Goal: Use online tool/utility: Utilize a website feature to perform a specific function

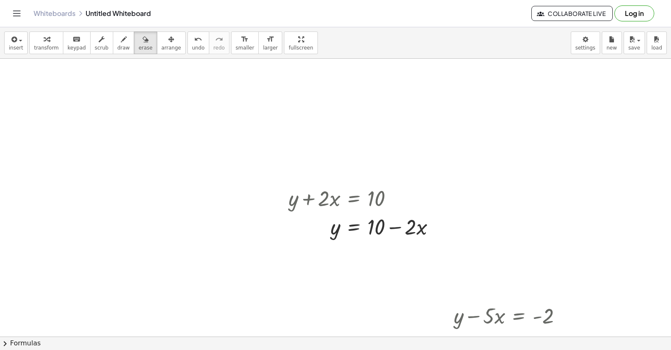
scroll to position [5832, 0]
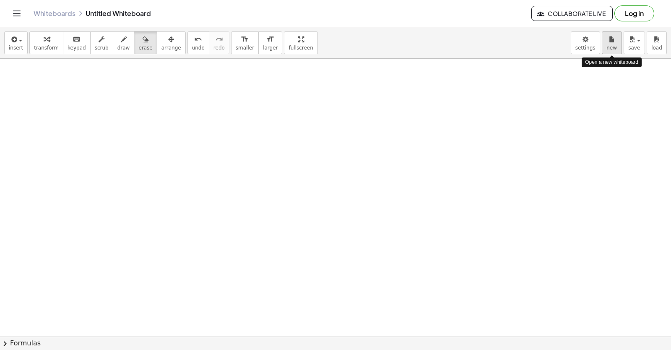
click at [612, 42] on icon "button" at bounding box center [612, 39] width 6 height 10
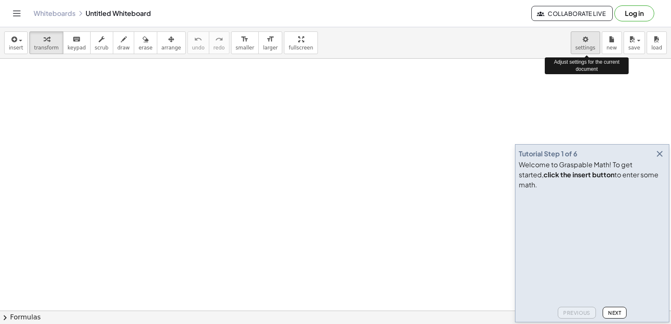
click at [587, 38] on body "Graspable Math Activities Get Started Activity Bank Assigned Work Classes White…" at bounding box center [335, 162] width 671 height 324
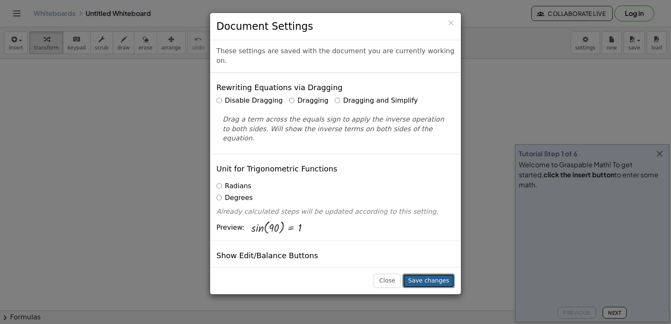
drag, startPoint x: 434, startPoint y: 282, endPoint x: 556, endPoint y: 168, distance: 166.8
click at [556, 168] on div "× Document Settings These settings are saved with the document you are currentl…" at bounding box center [335, 162] width 671 height 324
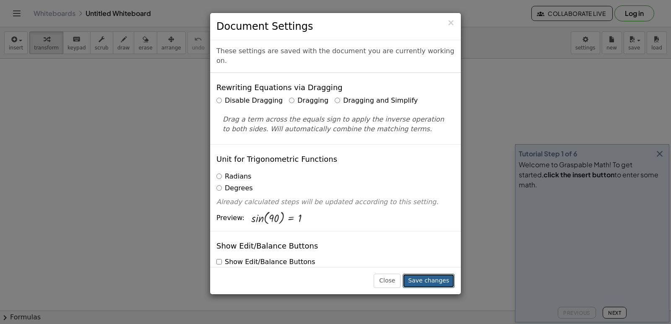
click at [430, 277] on button "Save changes" at bounding box center [429, 281] width 52 height 14
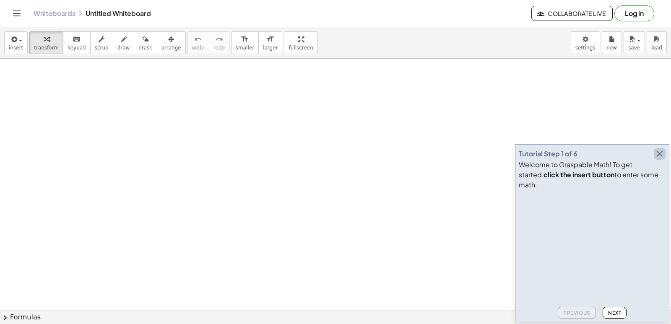
click at [662, 159] on icon "button" at bounding box center [660, 154] width 10 height 10
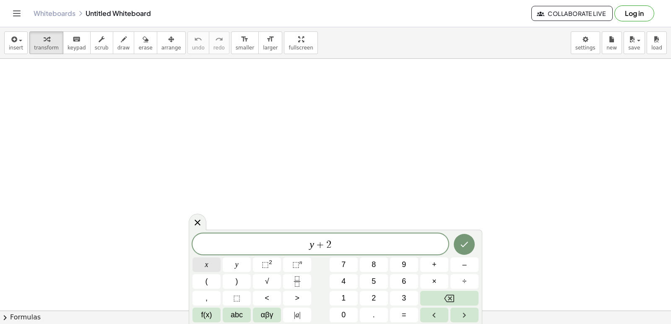
click at [210, 263] on button "x" at bounding box center [207, 265] width 28 height 15
click at [405, 314] on span "=" at bounding box center [404, 315] width 5 height 11
click at [340, 300] on button "1" at bounding box center [344, 298] width 28 height 15
click at [348, 316] on button "0" at bounding box center [344, 315] width 28 height 15
click at [466, 240] on icon "Done" at bounding box center [464, 245] width 10 height 10
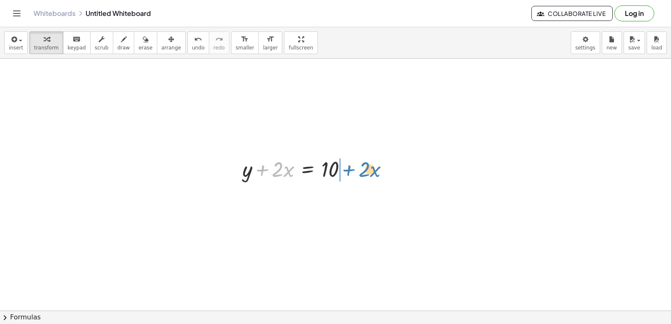
drag, startPoint x: 262, startPoint y: 168, endPoint x: 349, endPoint y: 167, distance: 86.8
click at [349, 167] on div at bounding box center [298, 168] width 120 height 29
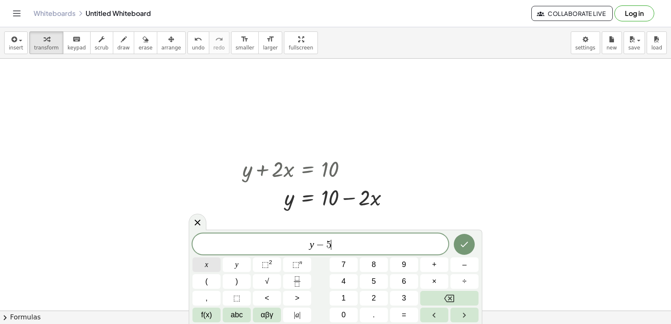
click at [201, 263] on button "x" at bounding box center [207, 265] width 28 height 15
click at [400, 312] on button "=" at bounding box center [404, 315] width 28 height 15
click at [456, 261] on button "–" at bounding box center [465, 265] width 28 height 15
click at [380, 297] on button "2" at bounding box center [374, 298] width 28 height 15
click at [459, 242] on icon "Done" at bounding box center [464, 245] width 10 height 10
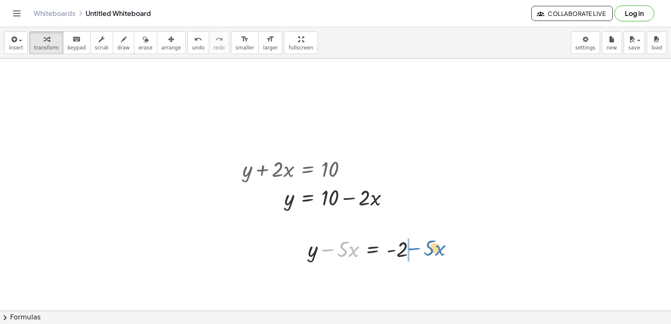
drag, startPoint x: 326, startPoint y: 250, endPoint x: 413, endPoint y: 249, distance: 86.8
click at [413, 249] on div at bounding box center [365, 249] width 123 height 29
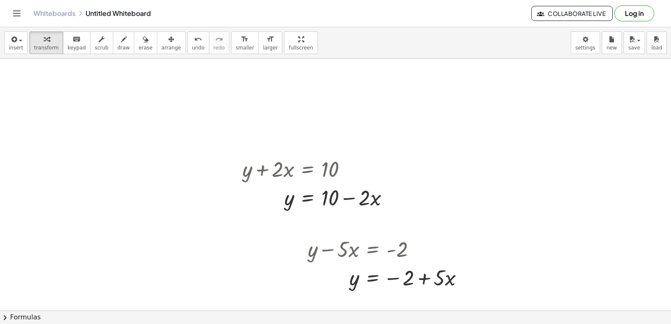
drag, startPoint x: 555, startPoint y: 208, endPoint x: 554, endPoint y: 173, distance: 35.7
drag, startPoint x: 627, startPoint y: 289, endPoint x: 629, endPoint y: 209, distance: 80.1
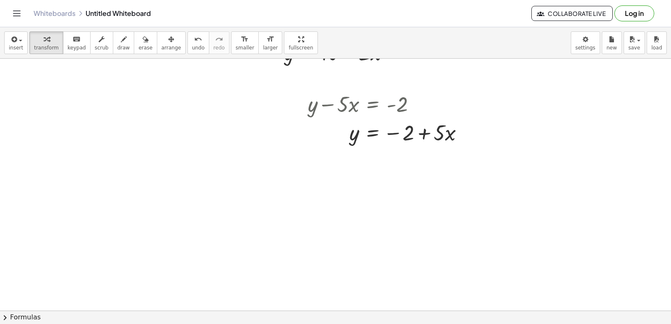
scroll to position [185, 0]
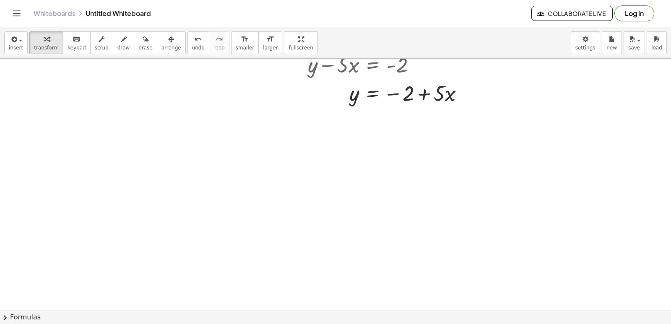
click at [290, 200] on div at bounding box center [335, 153] width 671 height 559
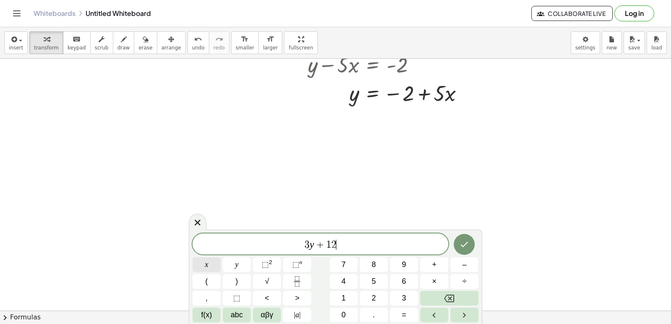
click at [210, 263] on button "x" at bounding box center [207, 265] width 28 height 15
click at [407, 313] on button "=" at bounding box center [404, 315] width 28 height 15
click at [348, 295] on button "1" at bounding box center [344, 298] width 28 height 15
click at [369, 281] on button "5" at bounding box center [374, 281] width 28 height 15
click at [464, 245] on icon "Done" at bounding box center [464, 245] width 10 height 10
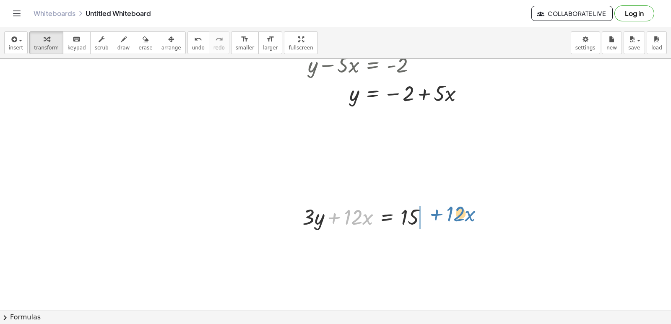
drag, startPoint x: 334, startPoint y: 219, endPoint x: 435, endPoint y: 212, distance: 100.9
click at [436, 213] on div at bounding box center [368, 216] width 140 height 29
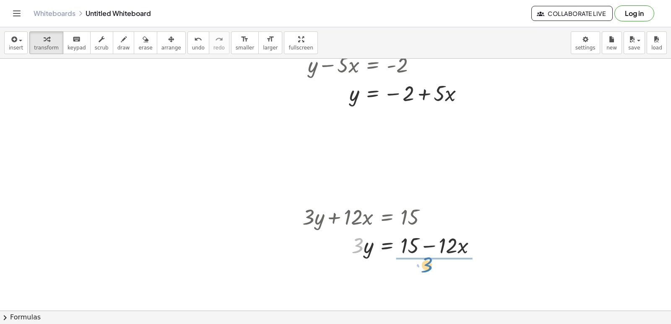
drag, startPoint x: 357, startPoint y: 245, endPoint x: 427, endPoint y: 264, distance: 71.7
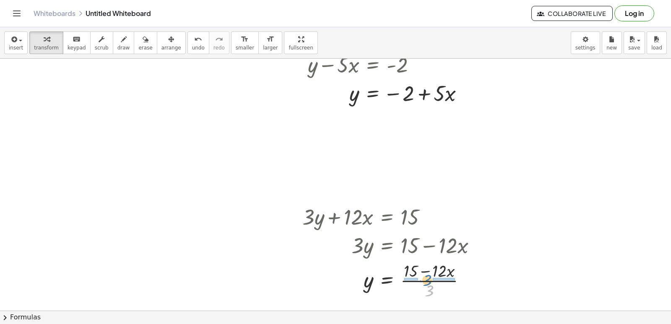
drag, startPoint x: 429, startPoint y: 291, endPoint x: 427, endPoint y: 281, distance: 10.7
click at [427, 281] on div at bounding box center [392, 280] width 189 height 42
click at [410, 281] on div at bounding box center [393, 280] width 190 height 42
drag, startPoint x: 448, startPoint y: 281, endPoint x: 448, endPoint y: 277, distance: 4.3
click at [448, 277] on div at bounding box center [392, 280] width 189 height 42
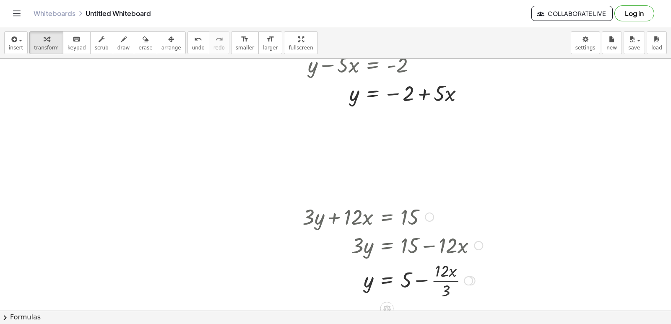
click at [446, 280] on div at bounding box center [392, 280] width 189 height 42
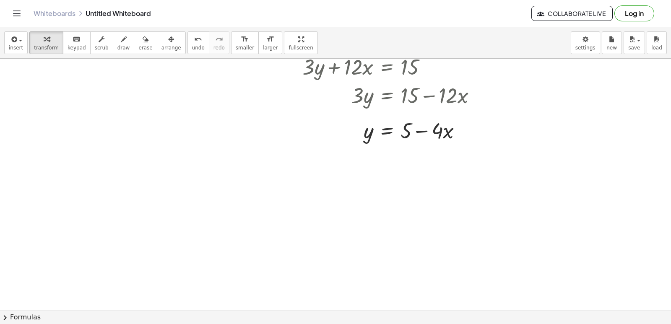
scroll to position [346, 0]
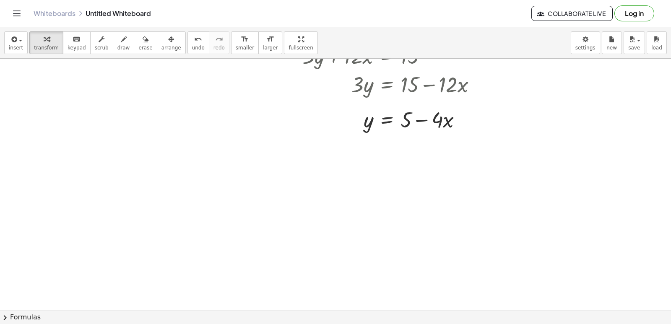
click at [333, 241] on div at bounding box center [335, 91] width 671 height 756
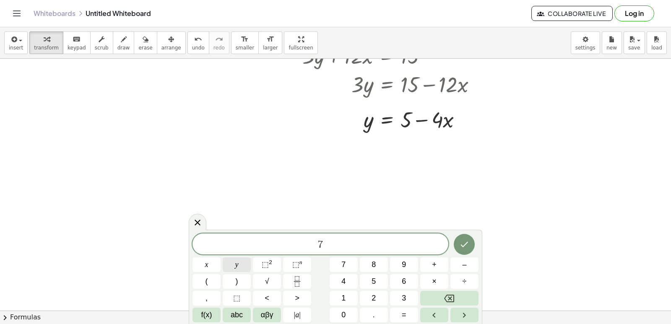
click at [237, 266] on span "y" at bounding box center [236, 264] width 3 height 11
click at [469, 263] on button "–" at bounding box center [465, 265] width 28 height 15
click at [373, 294] on span "2" at bounding box center [374, 298] width 4 height 11
click at [352, 295] on button "1" at bounding box center [344, 298] width 28 height 15
click at [205, 262] on button "x" at bounding box center [207, 265] width 28 height 15
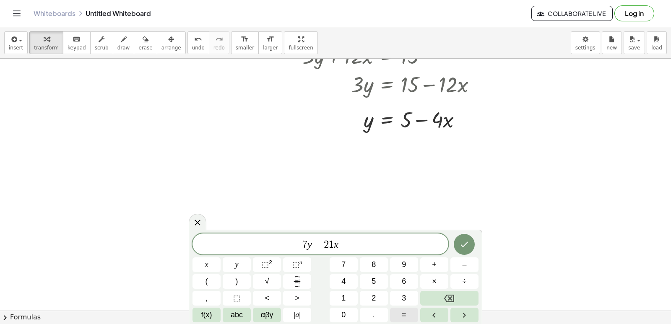
click at [405, 318] on span "=" at bounding box center [404, 315] width 5 height 11
click at [341, 263] on button "7" at bounding box center [344, 265] width 28 height 15
click at [465, 241] on icon "Done" at bounding box center [464, 245] width 10 height 10
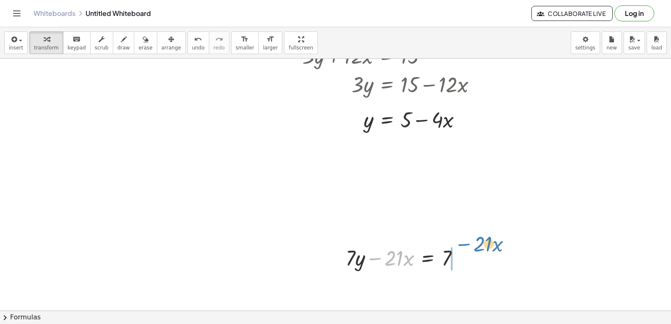
drag, startPoint x: 375, startPoint y: 257, endPoint x: 463, endPoint y: 242, distance: 89.7
click at [463, 242] on div "− · 21 · x + · 7 · y − · 21 · x = 7" at bounding box center [402, 257] width 139 height 33
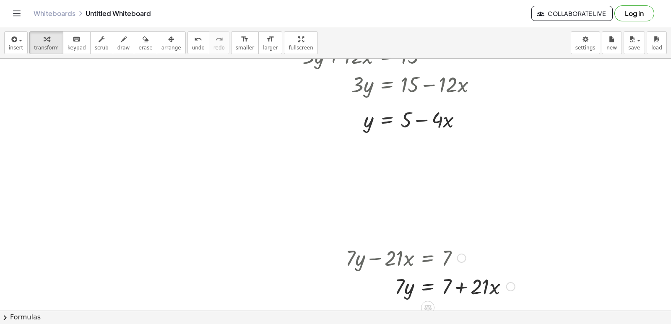
click at [399, 282] on div at bounding box center [430, 286] width 178 height 29
drag, startPoint x: 399, startPoint y: 285, endPoint x: 466, endPoint y: 307, distance: 70.6
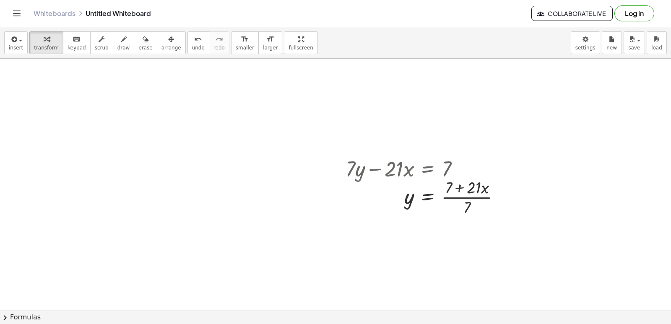
scroll to position [491, 0]
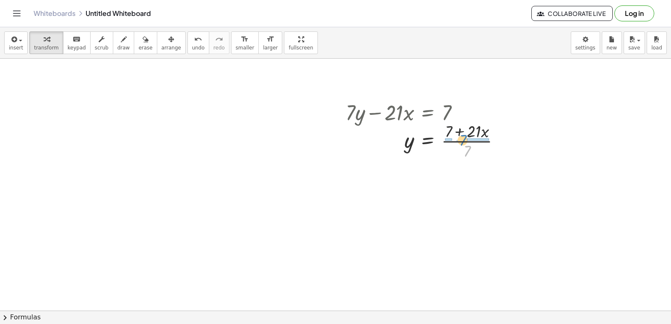
drag, startPoint x: 468, startPoint y: 149, endPoint x: 464, endPoint y: 138, distance: 11.7
click at [464, 138] on div at bounding box center [426, 141] width 170 height 42
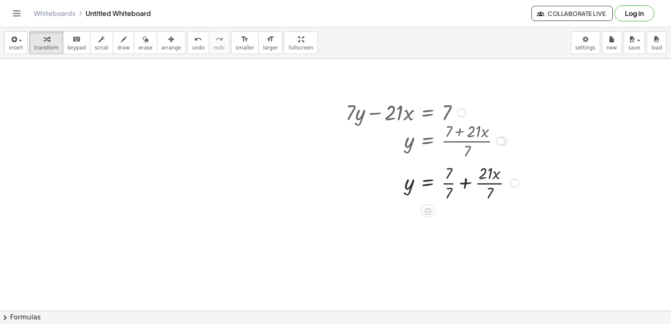
drag, startPoint x: 447, startPoint y: 177, endPoint x: 446, endPoint y: 173, distance: 4.8
click at [446, 173] on div at bounding box center [432, 183] width 182 height 42
click at [446, 183] on div at bounding box center [432, 183] width 182 height 42
click at [485, 224] on div at bounding box center [432, 224] width 182 height 42
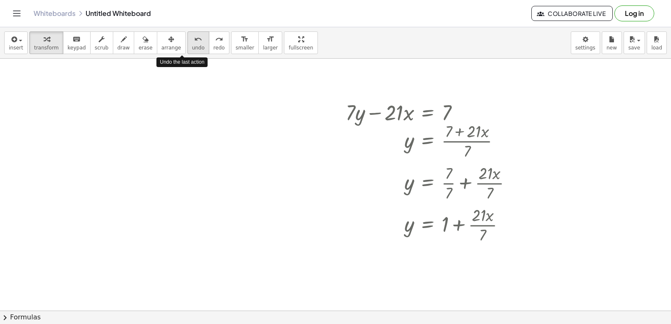
click at [194, 42] on icon "undo" at bounding box center [198, 39] width 8 height 10
click at [192, 48] on span "undo" at bounding box center [198, 48] width 13 height 6
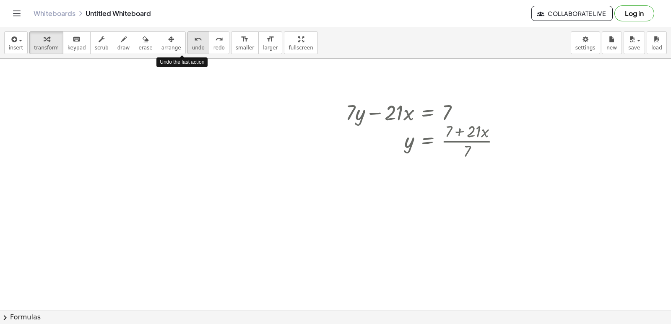
click at [192, 48] on span "undo" at bounding box center [198, 48] width 13 height 6
click at [192, 47] on span "undo" at bounding box center [198, 48] width 13 height 6
drag, startPoint x: 179, startPoint y: 47, endPoint x: 175, endPoint y: 43, distance: 6.2
click at [188, 44] on button "undo undo" at bounding box center [199, 42] width 22 height 23
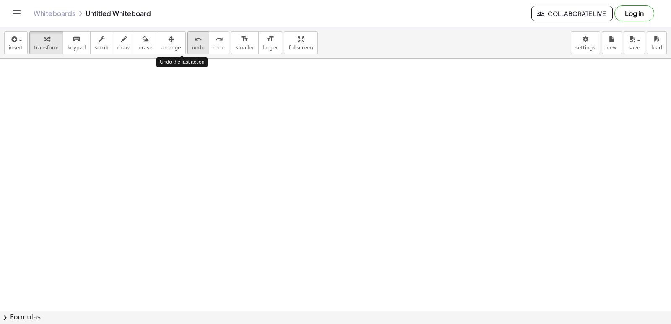
click at [188, 42] on button "undo undo" at bounding box center [199, 42] width 22 height 23
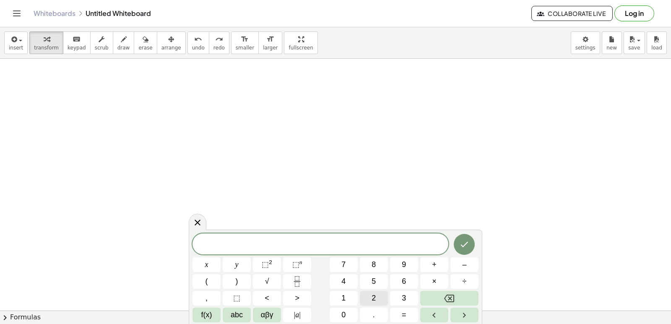
click at [372, 294] on span "2" at bounding box center [374, 298] width 4 height 11
click at [254, 270] on div "2 ​ x y ⬚ 2 ⬚ n 7 8 9 + – ( ) √ 4 5 6 × ÷ , ⬚ < > 1 2 3 f(x) abc αβγ | a | 0 . =" at bounding box center [336, 278] width 286 height 89
click at [441, 265] on button "+" at bounding box center [434, 265] width 28 height 15
click at [452, 294] on icon "Backspace" at bounding box center [449, 299] width 10 height 10
click at [242, 266] on button "y" at bounding box center [237, 265] width 28 height 15
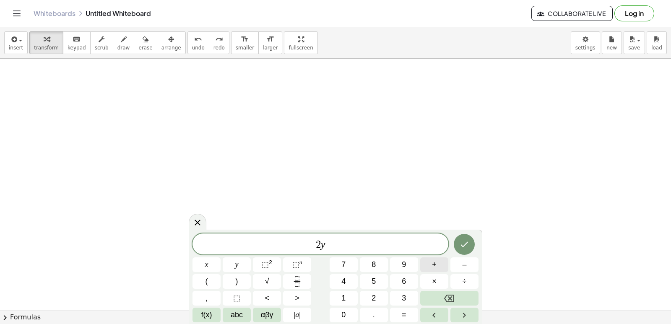
click at [427, 262] on button "+" at bounding box center [434, 265] width 28 height 15
click at [211, 263] on button "x" at bounding box center [207, 265] width 28 height 15
click at [403, 315] on span "=" at bounding box center [404, 315] width 5 height 11
click at [346, 296] on button "1" at bounding box center [344, 298] width 28 height 15
click at [362, 310] on div "2 y + x = 1 ​ x y ⬚ 2 ⬚ n 7 8 9 + – ( ) √ 4 5 6 × ÷ , ⬚ < > 1 2 3 f(x) abc αβγ …" at bounding box center [336, 278] width 286 height 89
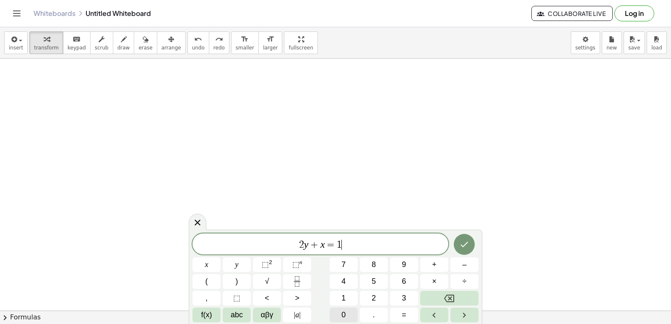
click at [344, 313] on span "0" at bounding box center [343, 315] width 4 height 11
click at [461, 245] on icon "Done" at bounding box center [464, 245] width 10 height 10
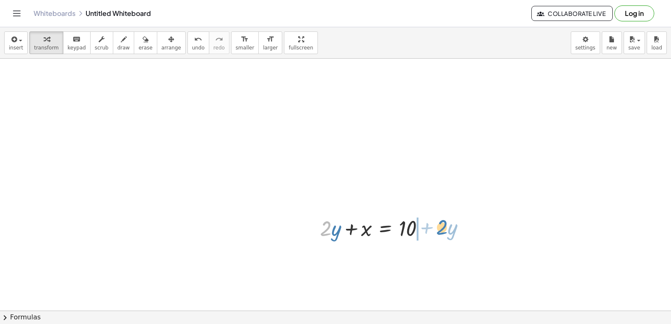
drag, startPoint x: 324, startPoint y: 230, endPoint x: 440, endPoint y: 229, distance: 116.2
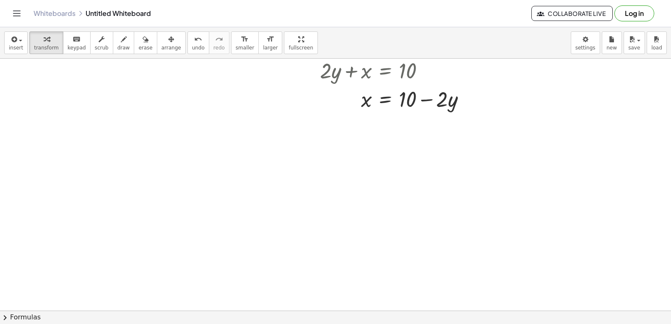
scroll to position [633, 0]
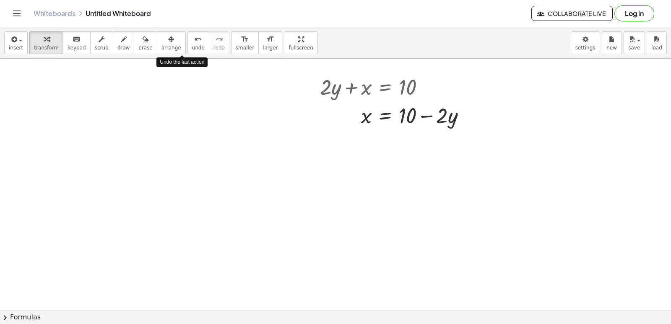
click at [180, 57] on div "insert select one: Math Expression Function Text Youtube Video Graphing Geometr…" at bounding box center [335, 42] width 671 height 31
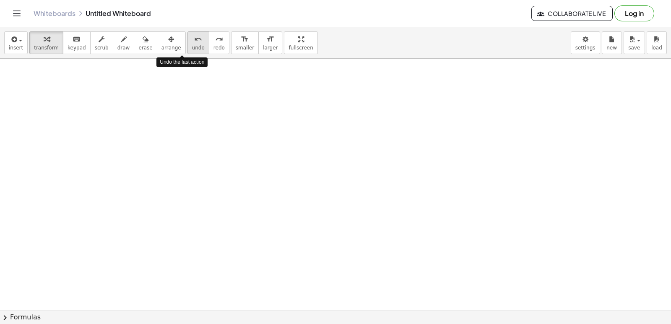
drag, startPoint x: 181, startPoint y: 42, endPoint x: 183, endPoint y: 50, distance: 7.8
click at [188, 45] on button "undo undo" at bounding box center [199, 42] width 22 height 23
drag, startPoint x: 259, startPoint y: 234, endPoint x: 253, endPoint y: 254, distance: 21.1
drag, startPoint x: 288, startPoint y: 232, endPoint x: 287, endPoint y: 223, distance: 8.9
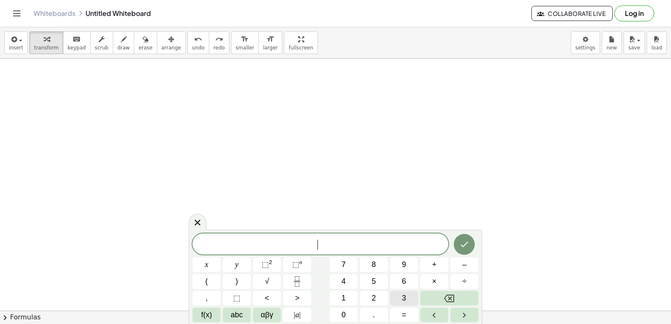
click at [402, 296] on span "3" at bounding box center [404, 298] width 4 height 11
click at [233, 265] on button "y" at bounding box center [237, 265] width 28 height 15
click at [439, 261] on button "+" at bounding box center [434, 265] width 28 height 15
click at [201, 260] on button "x" at bounding box center [207, 265] width 28 height 15
click at [404, 317] on span "=" at bounding box center [404, 315] width 5 height 11
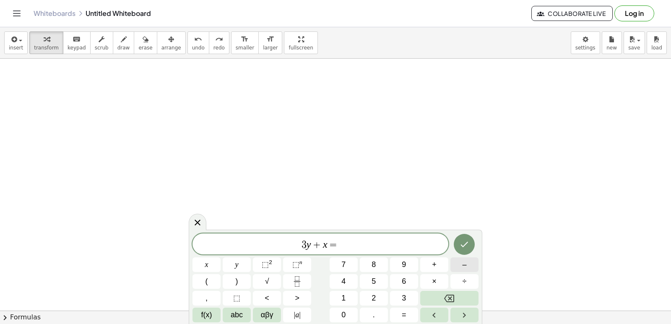
click at [469, 260] on button "–" at bounding box center [465, 265] width 28 height 15
click at [343, 297] on button "1" at bounding box center [344, 298] width 28 height 15
click at [379, 293] on button "2" at bounding box center [374, 298] width 28 height 15
click at [467, 240] on icon "Done" at bounding box center [464, 245] width 10 height 10
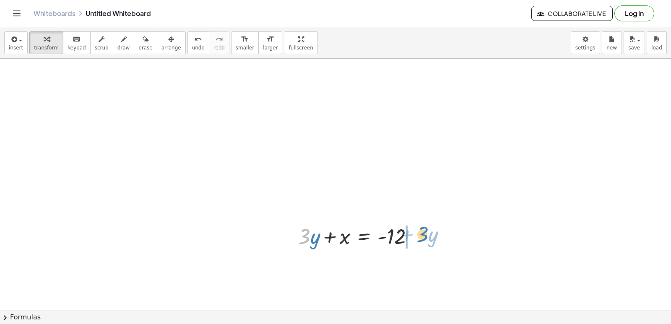
drag, startPoint x: 301, startPoint y: 238, endPoint x: 420, endPoint y: 236, distance: 118.3
click at [420, 236] on div at bounding box center [359, 236] width 131 height 29
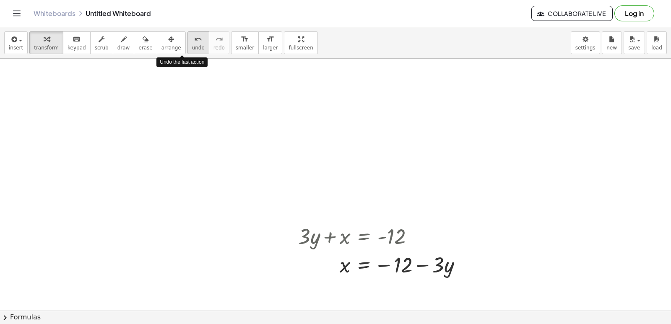
click at [194, 43] on icon "undo" at bounding box center [198, 39] width 8 height 10
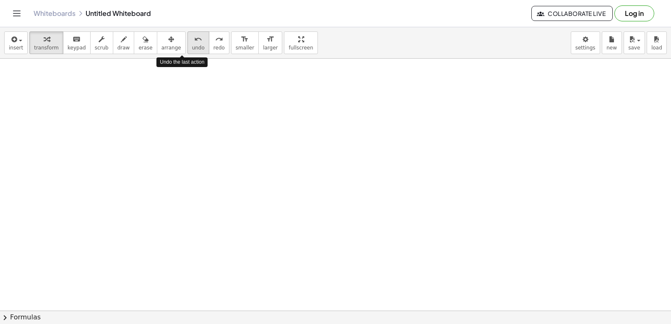
click at [192, 46] on span "undo" at bounding box center [198, 48] width 13 height 6
drag, startPoint x: 249, startPoint y: 240, endPoint x: 258, endPoint y: 242, distance: 9.7
drag, startPoint x: 295, startPoint y: 264, endPoint x: 296, endPoint y: 258, distance: 6.3
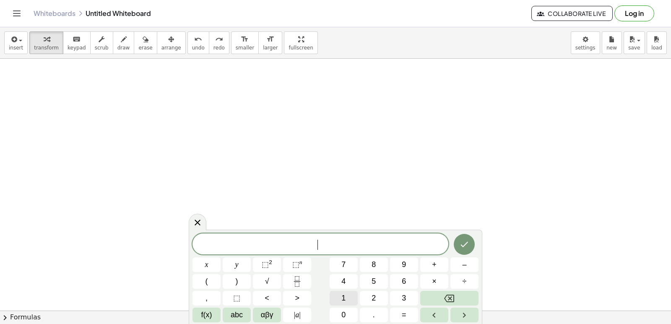
click at [343, 298] on span "1" at bounding box center [343, 298] width 4 height 11
click at [287, 286] on div "1 ​ x y ⬚ 2 ⬚ n 7 8 9 + – ( ) √ 4 5 6 × ÷ , ⬚ < > 1 2 3 f(x) abc αβγ | a | 0 . =" at bounding box center [336, 278] width 286 height 89
click at [257, 280] on div "1 ​ x y ⬚ 2 ⬚ n 7 8 9 + – ( ) √ 4 5 6 × ÷ , ⬚ < > 1 2 3 f(x) abc αβγ | a | 0 . =" at bounding box center [336, 278] width 286 height 89
click at [341, 314] on button "0" at bounding box center [344, 315] width 28 height 15
click at [240, 266] on button "y" at bounding box center [237, 265] width 28 height 15
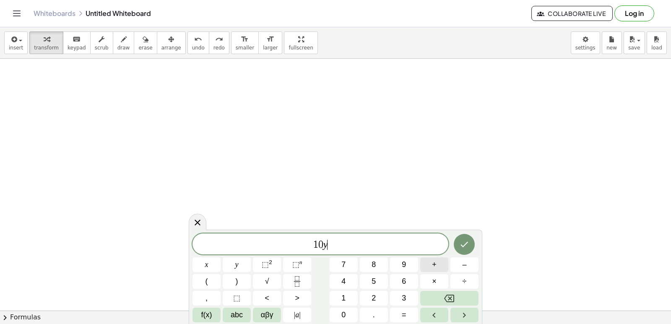
click at [436, 263] on button "+" at bounding box center [434, 265] width 28 height 15
click at [362, 285] on div "1 0 y + ​ x y ⬚ 2 ⬚ n 7 8 9 + – ( ) √ 4 5 6 × ÷ , ⬚ < > 1 2 3 f(x) abc αβγ | a …" at bounding box center [336, 278] width 286 height 89
click at [376, 297] on span "2" at bounding box center [374, 298] width 4 height 11
click at [213, 259] on button "x" at bounding box center [207, 265] width 28 height 15
click at [394, 313] on button "=" at bounding box center [404, 315] width 28 height 15
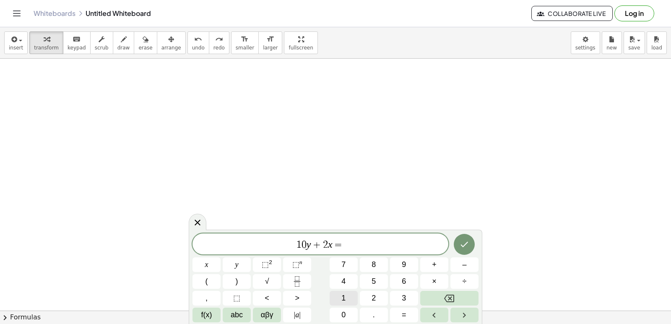
drag, startPoint x: 339, startPoint y: 291, endPoint x: 342, endPoint y: 297, distance: 6.8
click at [341, 295] on div "1 0 y + 2 x = x y ⬚ 2 ⬚ n 7 8 9 + – ( ) √ 4 5 6 × ÷ , ⬚ < > 1 2 3 f(x) abc αβγ …" at bounding box center [336, 278] width 286 height 89
click at [344, 300] on span "1" at bounding box center [343, 298] width 4 height 11
click at [344, 310] on span "0" at bounding box center [343, 315] width 4 height 11
click at [467, 243] on icon "Done" at bounding box center [465, 244] width 8 height 5
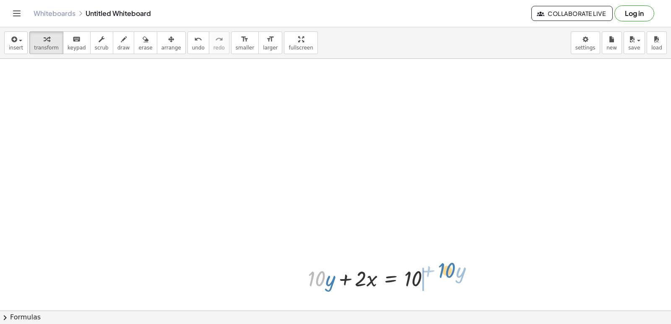
drag, startPoint x: 317, startPoint y: 279, endPoint x: 447, endPoint y: 271, distance: 130.3
drag, startPoint x: 399, startPoint y: 311, endPoint x: 403, endPoint y: 307, distance: 5.4
drag, startPoint x: 433, startPoint y: 287, endPoint x: 433, endPoint y: 283, distance: 4.2
click at [433, 283] on div at bounding box center [420, 278] width 117 height 42
drag, startPoint x: 432, startPoint y: 278, endPoint x: 427, endPoint y: 301, distance: 23.0
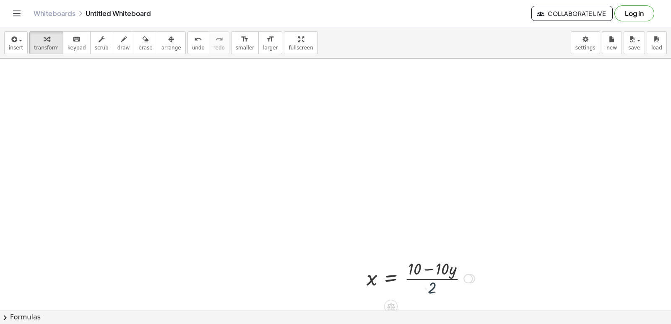
click at [428, 285] on div at bounding box center [420, 278] width 117 height 42
drag, startPoint x: 434, startPoint y: 288, endPoint x: 430, endPoint y: 274, distance: 14.1
click at [430, 274] on div at bounding box center [420, 278] width 117 height 42
click at [415, 277] on div at bounding box center [426, 278] width 128 height 42
click at [449, 276] on div at bounding box center [422, 278] width 120 height 42
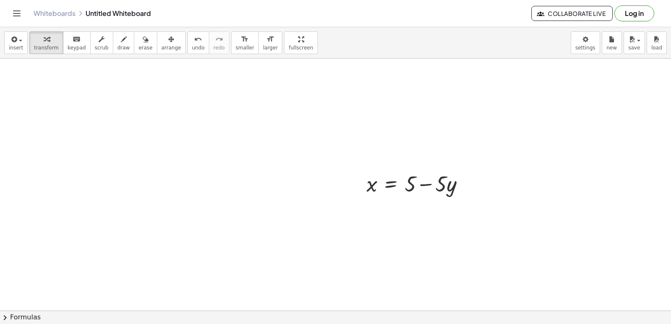
scroll to position [750, 0]
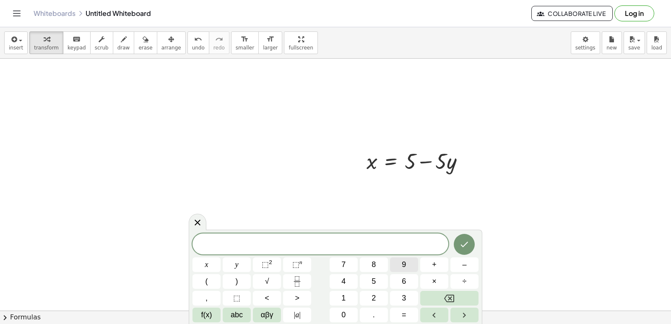
click at [402, 268] on span "9" at bounding box center [404, 264] width 4 height 11
click at [237, 258] on button "y" at bounding box center [237, 265] width 28 height 15
click at [433, 262] on span "+" at bounding box center [434, 264] width 5 height 11
click at [405, 294] on span "3" at bounding box center [404, 298] width 4 height 11
click at [209, 256] on div "9 y + 3 ​ x y ⬚ 2 ⬚ n 7 8 9 + – ( ) √ 4 5 6 × ÷ , ⬚ < > 1 2 3 f(x) abc αβγ | a …" at bounding box center [336, 278] width 286 height 89
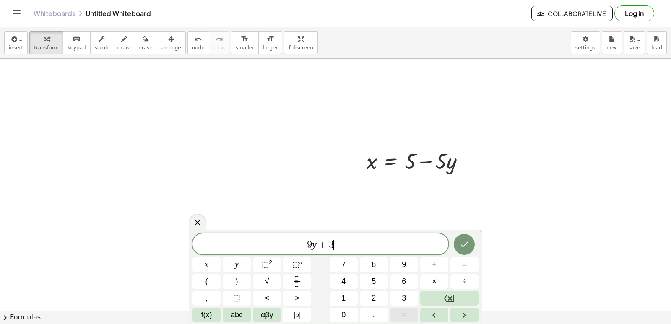
click at [406, 313] on span "=" at bounding box center [404, 315] width 5 height 11
click at [344, 293] on span "1" at bounding box center [343, 298] width 4 height 11
click at [376, 279] on button "5" at bounding box center [374, 281] width 28 height 15
click at [321, 241] on span "3" at bounding box center [320, 245] width 5 height 10
click at [209, 262] on button "x" at bounding box center [207, 265] width 28 height 15
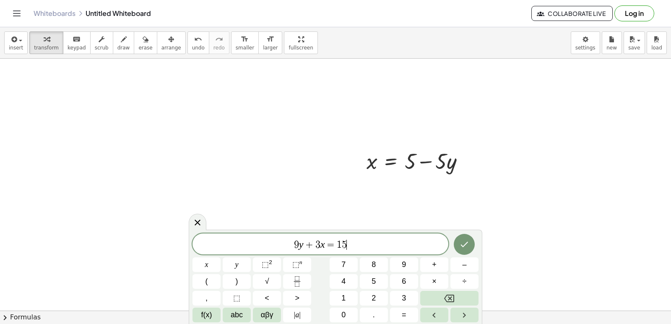
click at [351, 242] on span "9 y + 3 x = 1 5 ​" at bounding box center [321, 245] width 256 height 12
click at [462, 239] on button "Done" at bounding box center [464, 244] width 21 height 21
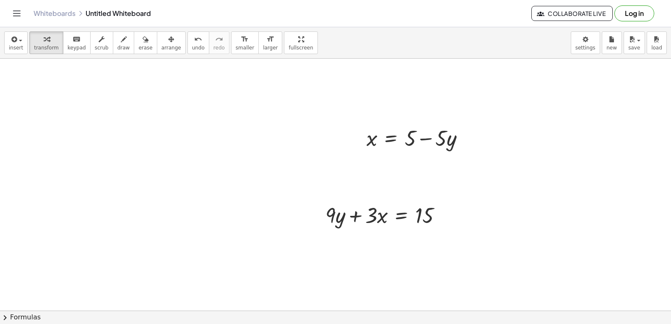
scroll to position [779, 0]
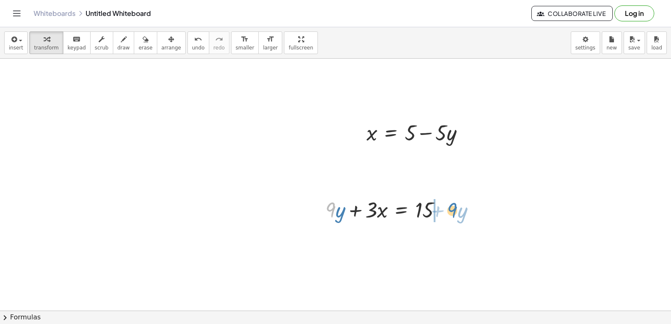
drag, startPoint x: 334, startPoint y: 209, endPoint x: 455, endPoint y: 210, distance: 121.7
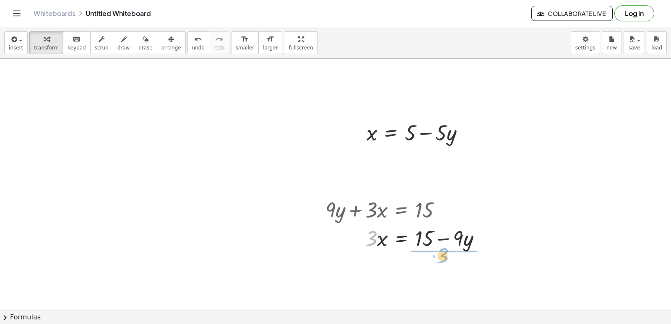
drag, startPoint x: 367, startPoint y: 244, endPoint x: 439, endPoint y: 261, distance: 73.8
drag, startPoint x: 439, startPoint y: 284, endPoint x: 440, endPoint y: 272, distance: 11.3
click at [440, 272] on div at bounding box center [406, 273] width 171 height 42
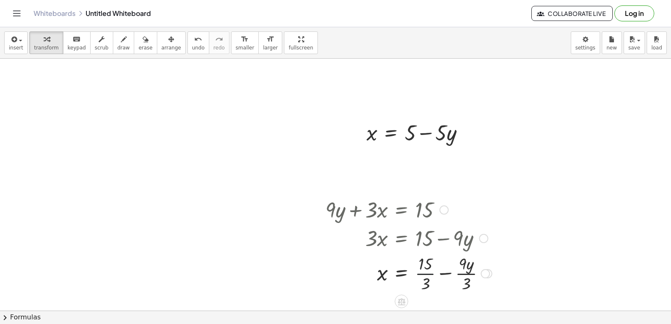
drag, startPoint x: 425, startPoint y: 269, endPoint x: 425, endPoint y: 274, distance: 4.3
click at [425, 274] on div at bounding box center [408, 273] width 175 height 42
click at [456, 272] on div at bounding box center [406, 273] width 171 height 42
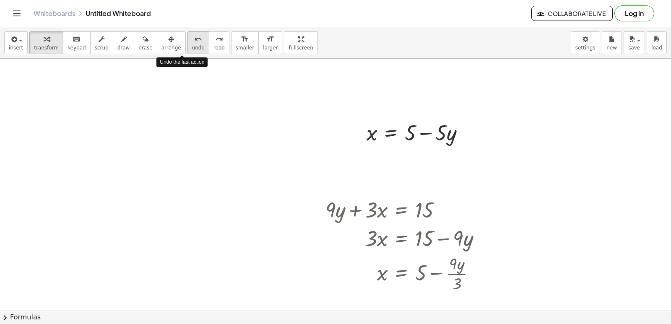
click at [194, 40] on icon "undo" at bounding box center [198, 39] width 8 height 10
click at [192, 40] on div "undo" at bounding box center [198, 39] width 13 height 10
click at [188, 39] on button "undo undo" at bounding box center [199, 42] width 22 height 23
click at [188, 38] on button "undo undo" at bounding box center [199, 42] width 22 height 23
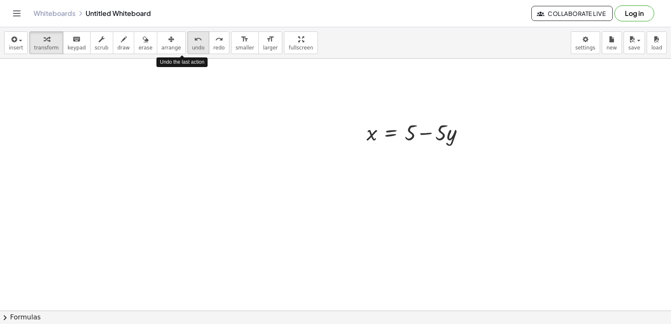
click at [188, 37] on button "undo undo" at bounding box center [199, 42] width 22 height 23
click at [188, 36] on button "undo undo" at bounding box center [199, 42] width 22 height 23
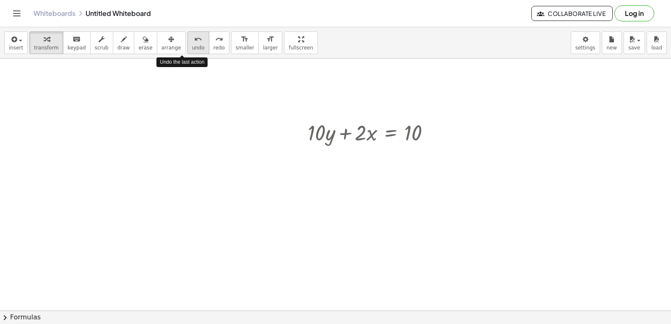
click at [188, 34] on button "undo undo" at bounding box center [199, 42] width 22 height 23
click at [188, 33] on button "undo undo" at bounding box center [199, 42] width 22 height 23
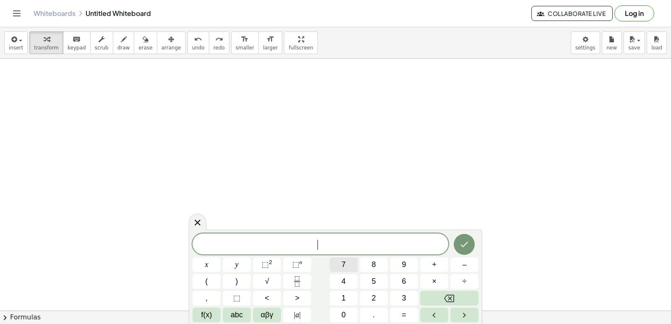
click at [341, 261] on button "7" at bounding box center [344, 265] width 28 height 15
click at [207, 261] on span "x" at bounding box center [206, 264] width 3 height 11
click at [428, 264] on button "+" at bounding box center [434, 265] width 28 height 15
click at [409, 298] on button "3" at bounding box center [404, 298] width 28 height 15
click at [237, 261] on button "y" at bounding box center [237, 265] width 28 height 15
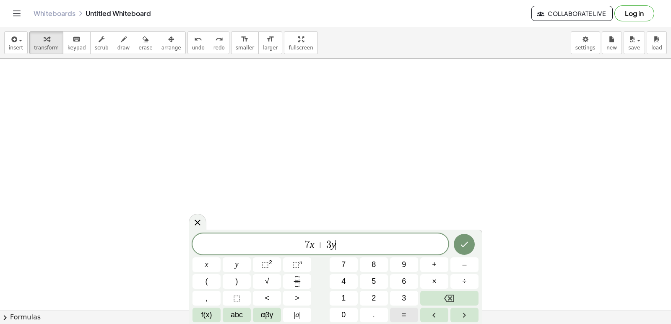
click at [402, 312] on span "=" at bounding box center [404, 315] width 5 height 11
click at [454, 264] on button "–" at bounding box center [465, 265] width 28 height 15
click at [374, 261] on span "8" at bounding box center [374, 264] width 4 height 11
click at [464, 240] on icon "Done" at bounding box center [464, 245] width 10 height 10
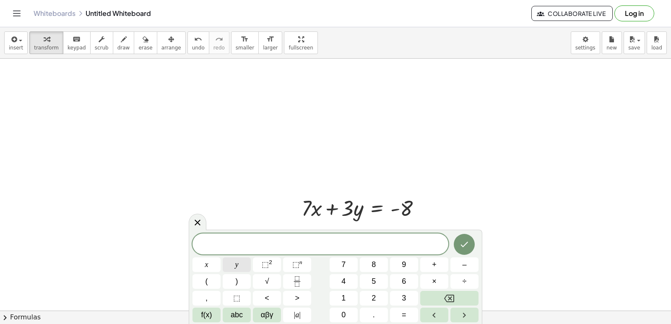
click at [239, 266] on button "y" at bounding box center [237, 265] width 28 height 15
click at [404, 310] on span "=" at bounding box center [404, 315] width 5 height 11
click at [374, 295] on span "2" at bounding box center [374, 298] width 4 height 11
click at [462, 245] on icon "Done" at bounding box center [465, 244] width 8 height 5
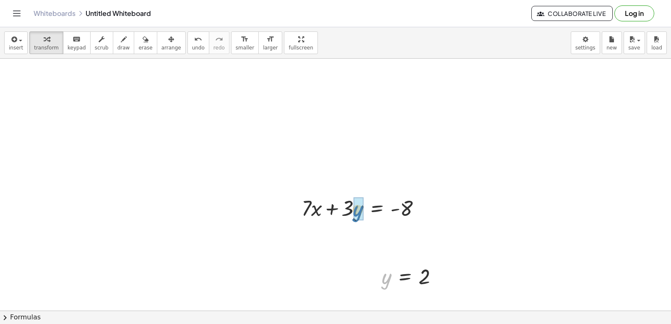
drag, startPoint x: 383, startPoint y: 282, endPoint x: 354, endPoint y: 215, distance: 73.1
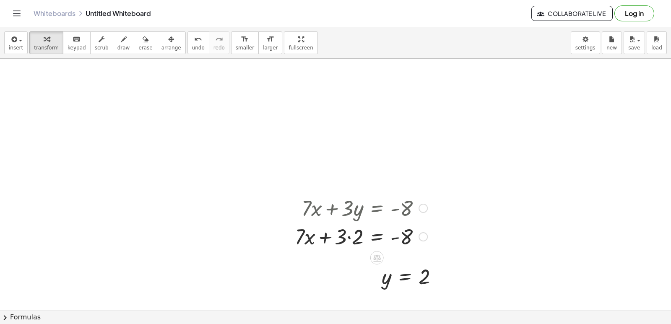
click at [349, 237] on div at bounding box center [361, 236] width 141 height 29
drag, startPoint x: 341, startPoint y: 237, endPoint x: 427, endPoint y: 233, distance: 85.3
click at [427, 233] on div at bounding box center [364, 236] width 134 height 29
drag, startPoint x: 350, startPoint y: 235, endPoint x: 432, endPoint y: 250, distance: 83.7
drag, startPoint x: 418, startPoint y: 248, endPoint x: 423, endPoint y: 234, distance: 14.3
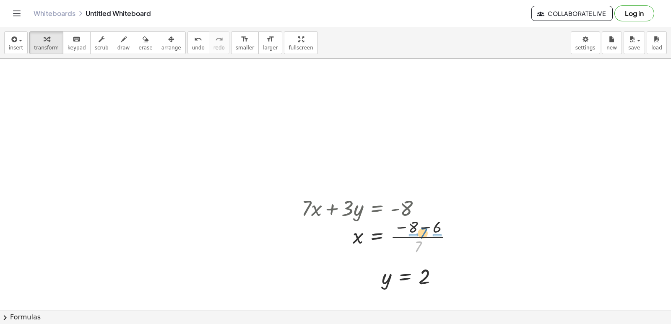
click at [423, 234] on div at bounding box center [380, 236] width 167 height 42
click at [414, 236] on div at bounding box center [387, 236] width 180 height 42
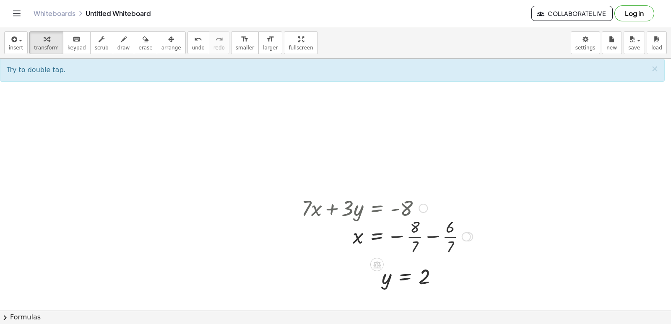
click at [415, 236] on div at bounding box center [387, 236] width 180 height 42
drag, startPoint x: 182, startPoint y: 47, endPoint x: 185, endPoint y: 50, distance: 4.8
click at [192, 47] on span "undo" at bounding box center [198, 48] width 13 height 6
click at [188, 48] on button "undo undo" at bounding box center [199, 42] width 22 height 23
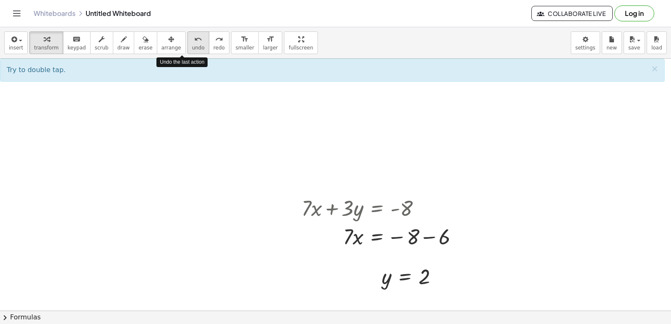
click at [192, 48] on span "undo" at bounding box center [198, 48] width 13 height 6
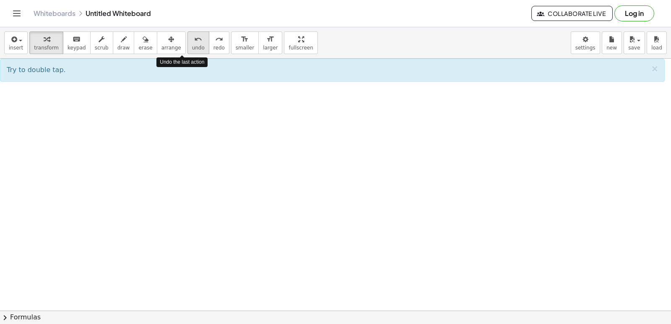
click at [192, 48] on span "undo" at bounding box center [198, 48] width 13 height 6
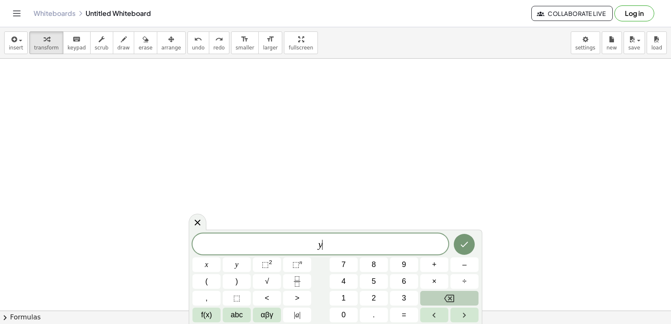
click at [450, 297] on icon "Backspace" at bounding box center [449, 299] width 10 height 10
click at [380, 279] on button "5" at bounding box center [374, 281] width 28 height 15
click at [200, 266] on button "x" at bounding box center [207, 265] width 28 height 15
click at [465, 263] on span "–" at bounding box center [464, 264] width 4 height 11
click at [347, 280] on button "4" at bounding box center [344, 281] width 28 height 15
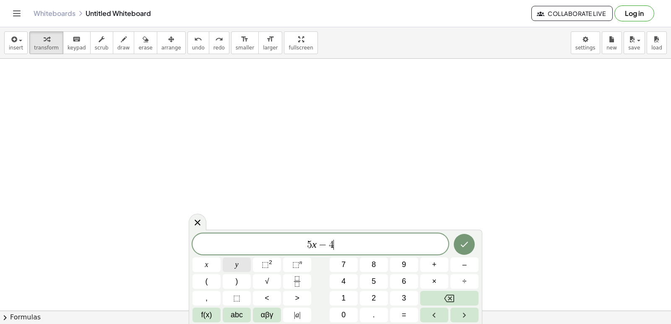
click at [238, 261] on span "y" at bounding box center [236, 264] width 3 height 11
click at [402, 311] on button "=" at bounding box center [404, 315] width 28 height 15
click at [342, 294] on span "1" at bounding box center [343, 298] width 4 height 11
click at [402, 279] on span "6" at bounding box center [404, 281] width 4 height 11
click at [466, 246] on icon "Done" at bounding box center [464, 245] width 10 height 10
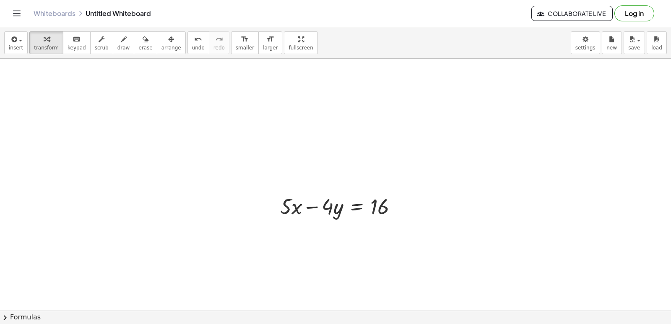
drag, startPoint x: 332, startPoint y: 263, endPoint x: 346, endPoint y: 269, distance: 15.2
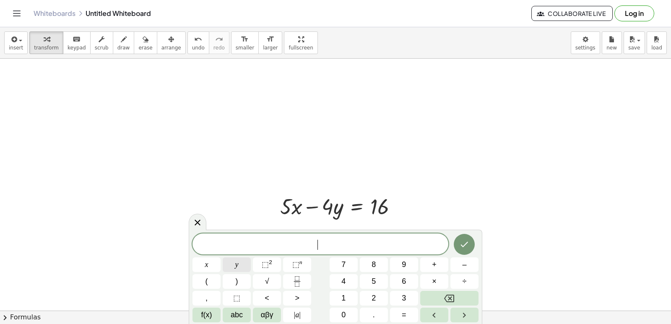
click at [240, 265] on button "y" at bounding box center [237, 265] width 28 height 15
click at [402, 311] on span "=" at bounding box center [404, 315] width 5 height 11
click at [362, 284] on div "y = ​ x y ⬚ 2 ⬚ n 7 8 9 + – ( ) √ 4 5 6 × ÷ , ⬚ < > 1 2 3 f(x) abc αβγ | a | 0 …" at bounding box center [336, 278] width 286 height 89
click at [342, 298] on span "1" at bounding box center [343, 298] width 4 height 11
click at [467, 242] on icon "Done" at bounding box center [464, 245] width 10 height 10
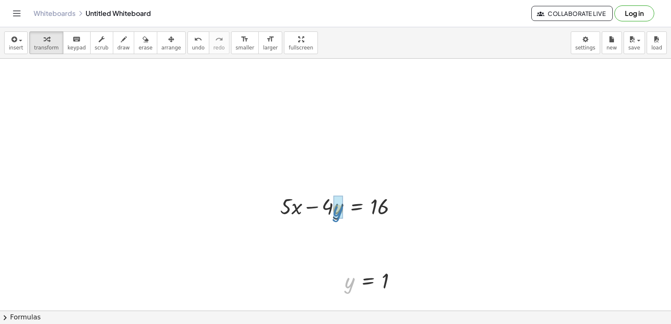
drag, startPoint x: 350, startPoint y: 284, endPoint x: 339, endPoint y: 213, distance: 72.3
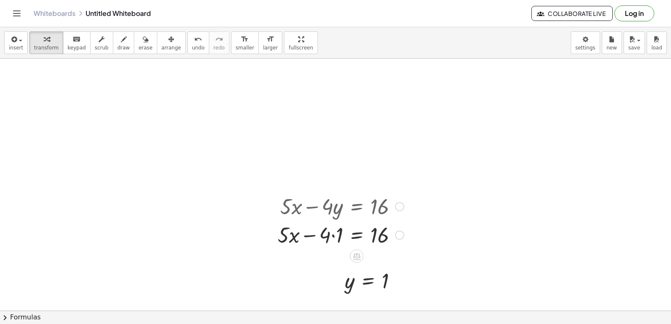
click at [334, 234] on div at bounding box center [341, 234] width 135 height 29
click at [333, 235] on div at bounding box center [342, 234] width 132 height 29
drag, startPoint x: 327, startPoint y: 234, endPoint x: 399, endPoint y: 235, distance: 71.7
click at [399, 235] on div at bounding box center [342, 234] width 132 height 29
click at [399, 235] on div at bounding box center [357, 234] width 163 height 29
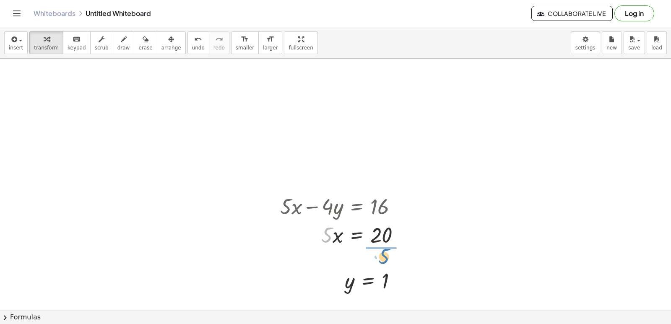
drag, startPoint x: 326, startPoint y: 235, endPoint x: 383, endPoint y: 256, distance: 60.9
click at [383, 235] on div at bounding box center [344, 235] width 137 height 42
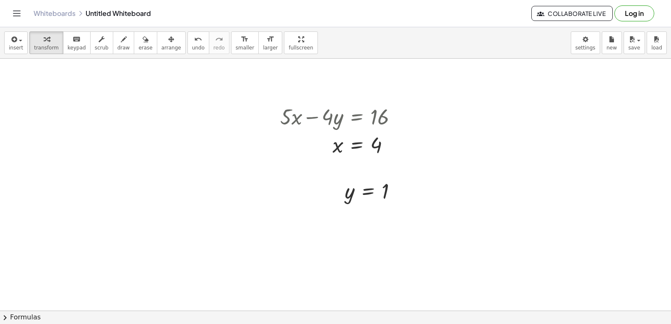
scroll to position [897, 0]
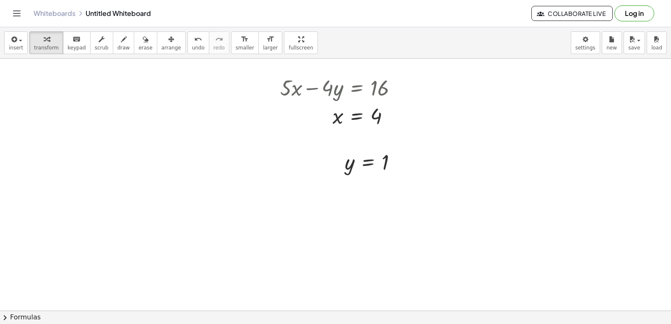
drag, startPoint x: 299, startPoint y: 226, endPoint x: 302, endPoint y: 231, distance: 6.4
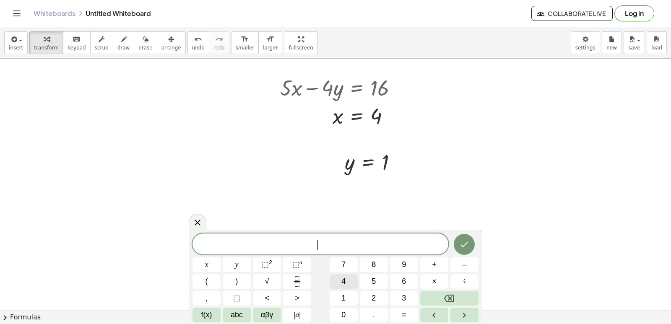
click at [240, 252] on div "​ x y ⬚ 2 ⬚ n 7 8 9 + – ( ) √ 4 5 6 × ÷ , ⬚ < > 1 2 3 f(x) abc αβγ | a | 0 . =" at bounding box center [336, 278] width 286 height 89
click at [342, 279] on span "4" at bounding box center [343, 281] width 4 height 11
click at [211, 259] on button "x" at bounding box center [207, 265] width 28 height 15
click at [436, 258] on button "+" at bounding box center [434, 265] width 28 height 15
click at [405, 297] on span "3" at bounding box center [404, 298] width 4 height 11
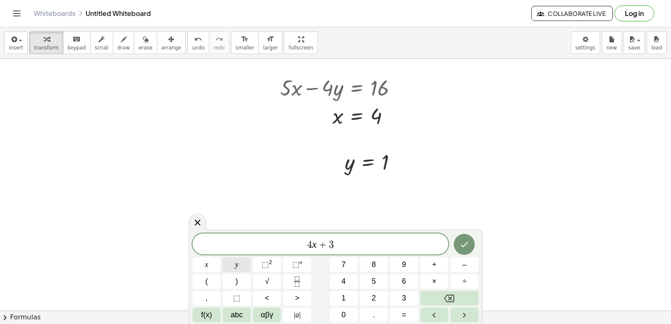
click at [235, 264] on span "y" at bounding box center [236, 264] width 3 height 11
click at [401, 315] on button "=" at bounding box center [404, 315] width 28 height 15
click at [466, 268] on button "–" at bounding box center [465, 265] width 28 height 15
click at [379, 277] on button "5" at bounding box center [374, 281] width 28 height 15
click at [468, 236] on button "Done" at bounding box center [464, 244] width 21 height 21
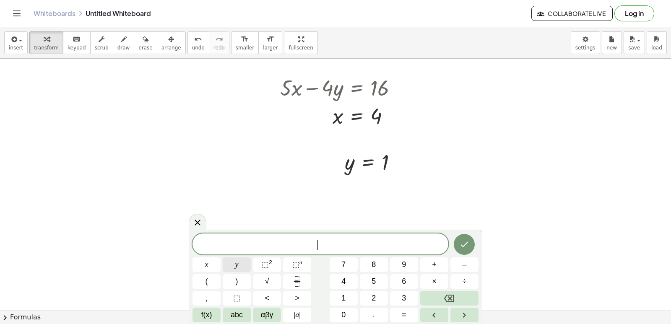
click at [235, 261] on button "y" at bounding box center [237, 265] width 28 height 15
click at [401, 308] on div "y ​ x y ⬚ 2 ⬚ n 7 8 9 + – ( ) √ 4 5 6 × ÷ , ⬚ < > 1 2 3 f(x) abc αβγ | a | 0 . =" at bounding box center [336, 278] width 286 height 89
click at [404, 313] on span "=" at bounding box center [404, 315] width 5 height 11
click at [369, 282] on button "5" at bounding box center [374, 281] width 28 height 15
click at [461, 245] on icon "Done" at bounding box center [464, 245] width 10 height 10
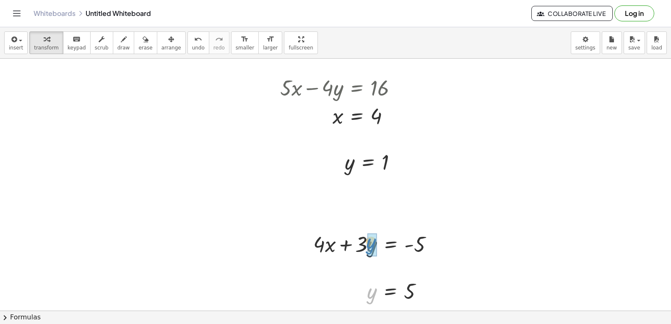
drag, startPoint x: 373, startPoint y: 291, endPoint x: 372, endPoint y: 240, distance: 50.4
click at [362, 244] on div at bounding box center [373, 243] width 141 height 29
drag, startPoint x: 348, startPoint y: 245, endPoint x: 442, endPoint y: 245, distance: 94.4
click at [443, 245] on div at bounding box center [379, 243] width 132 height 29
click at [438, 241] on div at bounding box center [420, 243] width 138 height 29
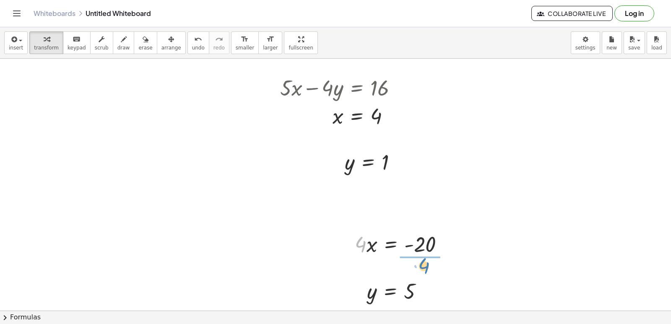
drag, startPoint x: 359, startPoint y: 245, endPoint x: 422, endPoint y: 267, distance: 66.9
click at [427, 246] on div at bounding box center [409, 244] width 94 height 42
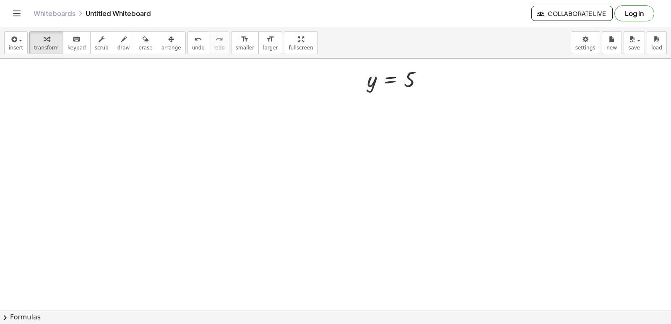
scroll to position [1137, 0]
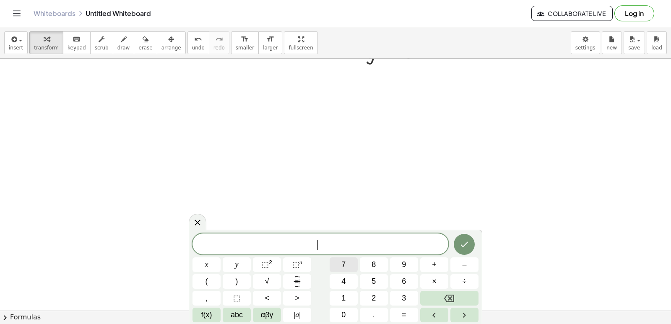
click at [340, 255] on div "​ x y ⬚ 2 ⬚ n 7 8 9 + – ( ) √ 4 5 6 × ÷ , ⬚ < > 1 2 3 f(x) abc αβγ | a | 0 . =" at bounding box center [336, 278] width 286 height 89
click at [347, 261] on button "7" at bounding box center [344, 265] width 28 height 15
click at [217, 263] on button "x" at bounding box center [207, 265] width 28 height 15
click at [436, 261] on span "+" at bounding box center [434, 264] width 5 height 11
click at [380, 279] on button "5" at bounding box center [374, 281] width 28 height 15
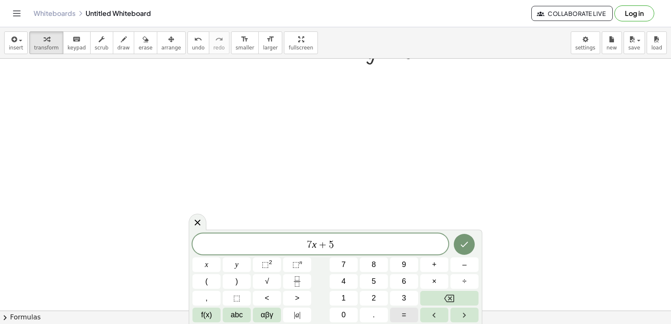
click at [404, 310] on span "=" at bounding box center [404, 315] width 5 height 11
click at [464, 260] on span "–" at bounding box center [464, 264] width 4 height 11
click at [344, 298] on span "1" at bounding box center [343, 298] width 4 height 11
click at [406, 281] on span "6" at bounding box center [404, 281] width 4 height 11
click at [463, 240] on icon "Done" at bounding box center [464, 245] width 10 height 10
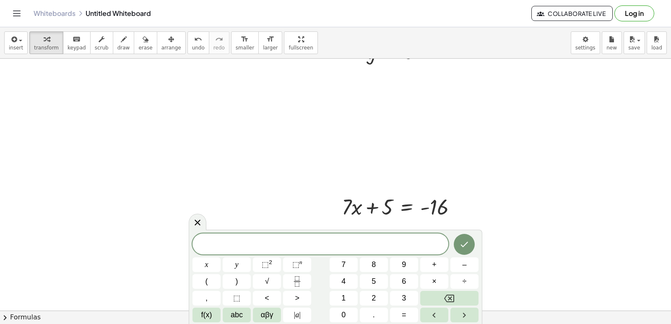
click at [196, 221] on icon at bounding box center [198, 223] width 10 height 10
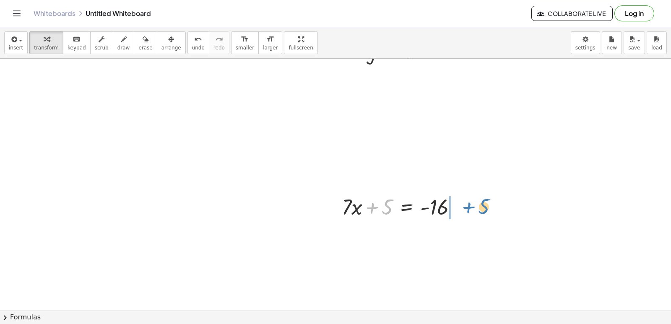
drag, startPoint x: 373, startPoint y: 208, endPoint x: 469, endPoint y: 207, distance: 96.5
click at [469, 207] on div "+ 5 + · 7 · x + 5 = - 16" at bounding box center [399, 206] width 141 height 33
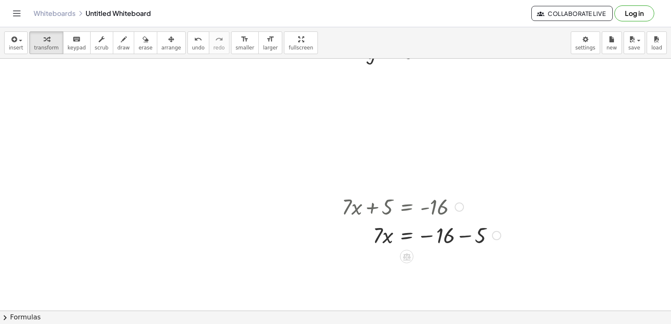
drag, startPoint x: 467, startPoint y: 237, endPoint x: 461, endPoint y: 239, distance: 6.9
click at [466, 237] on div at bounding box center [421, 235] width 167 height 29
drag, startPoint x: 379, startPoint y: 263, endPoint x: 435, endPoint y: 284, distance: 59.3
click at [441, 264] on div at bounding box center [421, 263] width 167 height 42
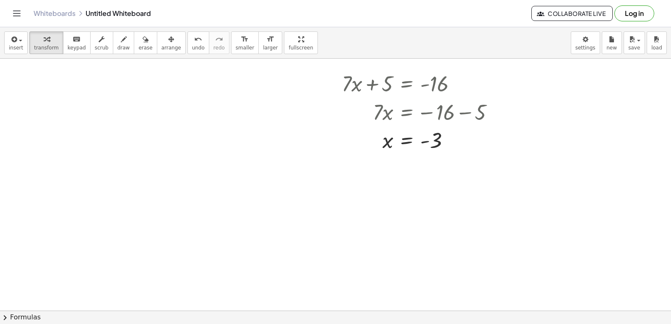
scroll to position [1765, 0]
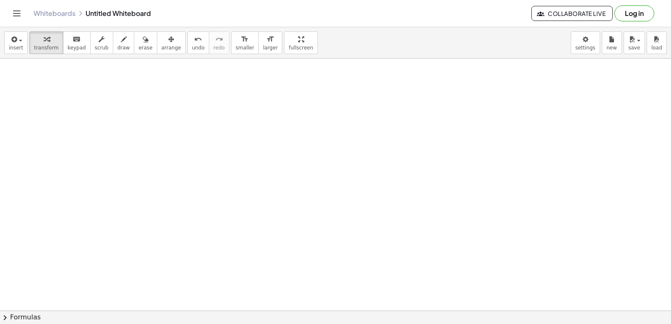
drag, startPoint x: 330, startPoint y: 227, endPoint x: 327, endPoint y: 231, distance: 4.5
drag, startPoint x: 334, startPoint y: 248, endPoint x: 330, endPoint y: 242, distance: 7.5
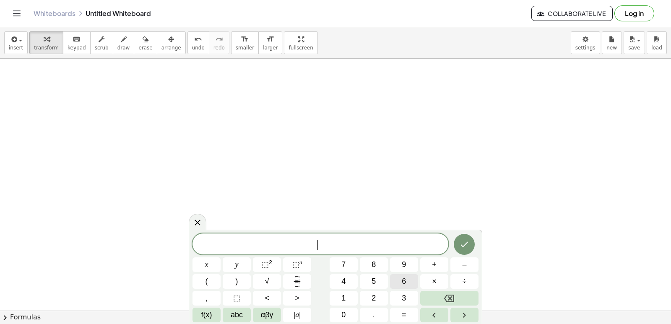
click at [404, 279] on span "6" at bounding box center [404, 281] width 4 height 11
click at [206, 262] on span "x" at bounding box center [206, 264] width 3 height 11
click at [433, 266] on span "+" at bounding box center [434, 264] width 5 height 11
click at [339, 292] on button "1" at bounding box center [344, 298] width 28 height 15
click at [370, 278] on button "5" at bounding box center [374, 281] width 28 height 15
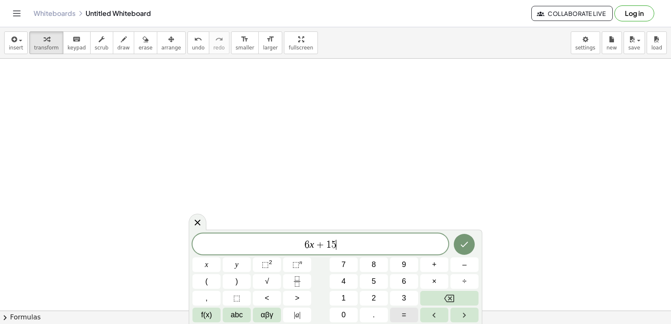
click at [398, 314] on button "=" at bounding box center [404, 315] width 28 height 15
click at [460, 260] on button "–" at bounding box center [465, 265] width 28 height 15
click at [405, 262] on span "9" at bounding box center [404, 264] width 4 height 11
click at [464, 240] on icon "Done" at bounding box center [464, 245] width 10 height 10
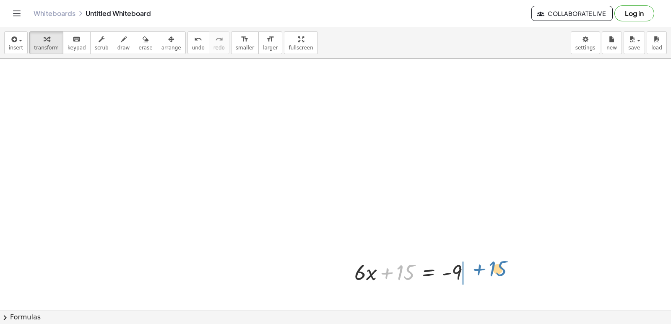
drag, startPoint x: 385, startPoint y: 271, endPoint x: 467, endPoint y: 275, distance: 82.3
click at [478, 265] on div at bounding box center [415, 272] width 131 height 29
click at [476, 272] on div at bounding box center [456, 272] width 137 height 29
drag, startPoint x: 401, startPoint y: 276, endPoint x: 458, endPoint y: 293, distance: 60.1
click at [469, 272] on div at bounding box center [447, 272] width 95 height 42
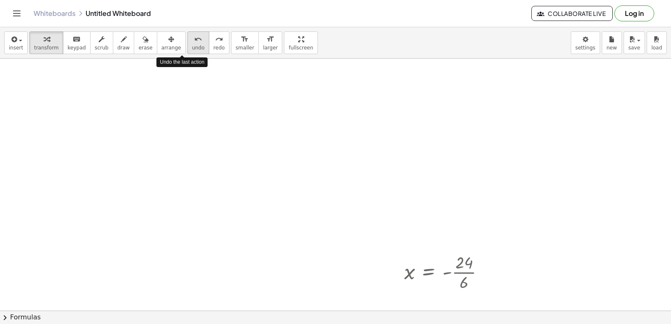
click at [192, 47] on span "undo" at bounding box center [198, 48] width 13 height 6
click at [192, 45] on span "undo" at bounding box center [198, 48] width 13 height 6
click at [194, 38] on icon "undo" at bounding box center [198, 39] width 8 height 10
click at [188, 45] on button "undo undo" at bounding box center [199, 42] width 22 height 23
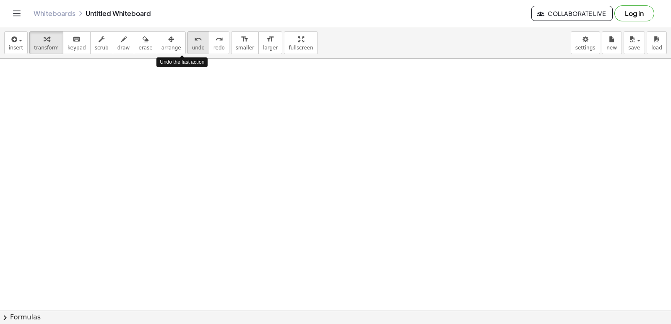
click at [194, 44] on icon "undo" at bounding box center [198, 39] width 8 height 10
